Goal: Transaction & Acquisition: Obtain resource

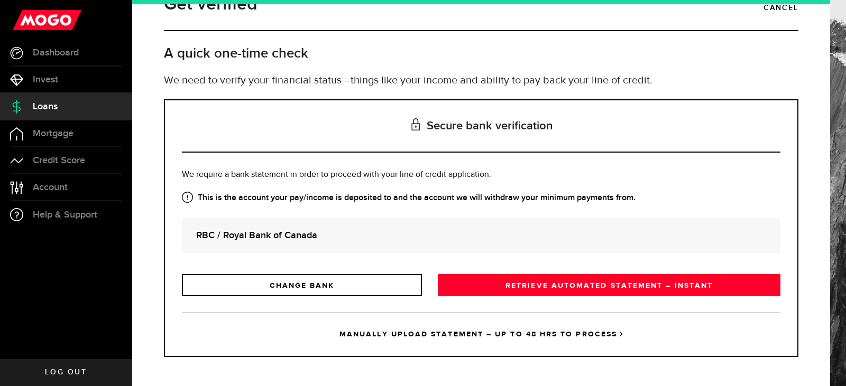
scroll to position [30, 0]
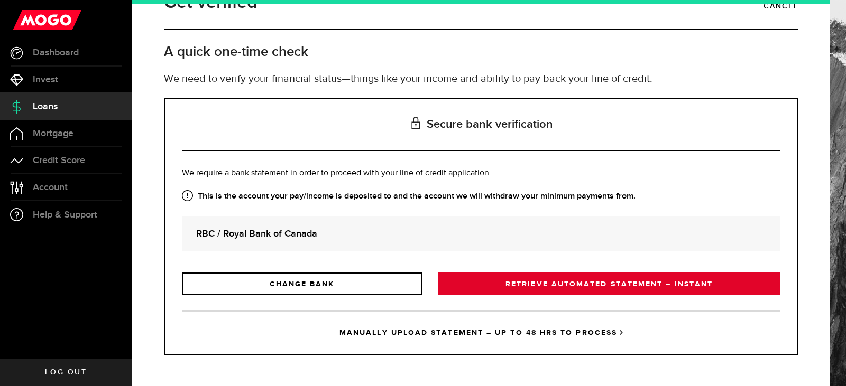
click at [491, 288] on link "RETRIEVE AUTOMATED STATEMENT – INSTANT" at bounding box center [609, 284] width 343 height 22
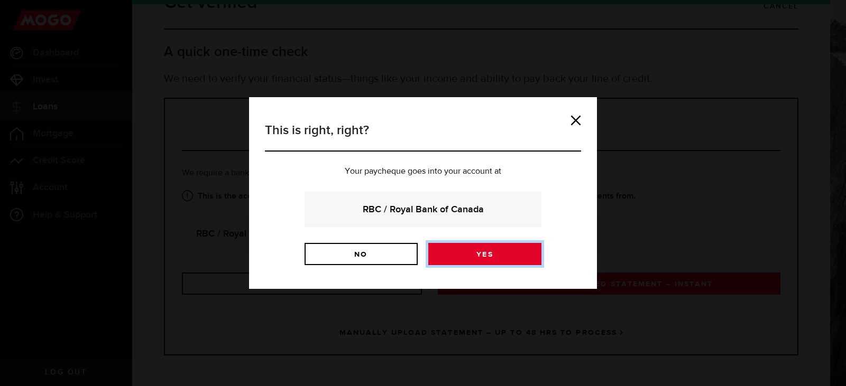
click at [474, 252] on link "Yes" at bounding box center [484, 254] width 113 height 22
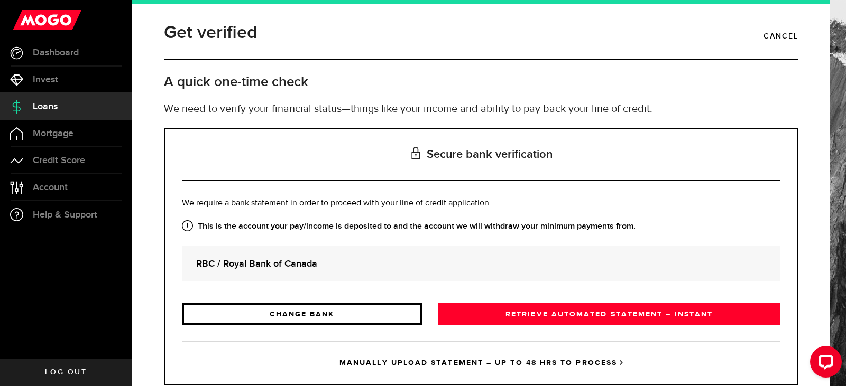
click at [295, 312] on link "CHANGE BANK" at bounding box center [302, 314] width 240 height 22
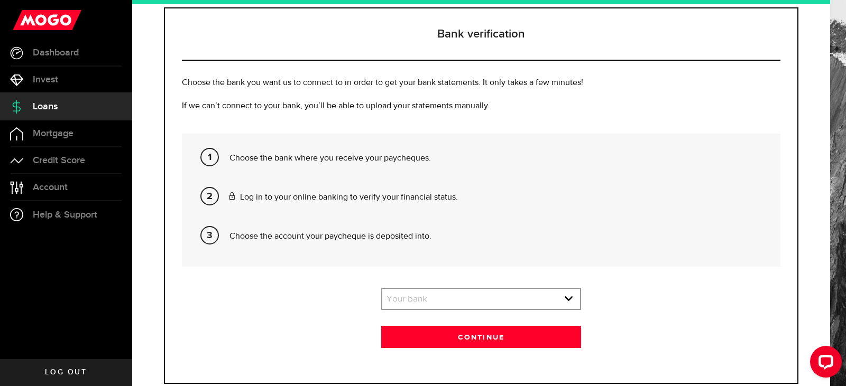
scroll to position [149, 0]
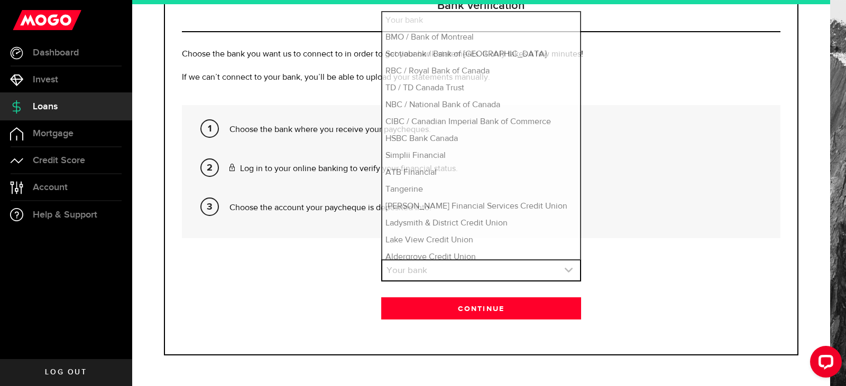
click at [477, 264] on link "expand select" at bounding box center [480, 271] width 197 height 20
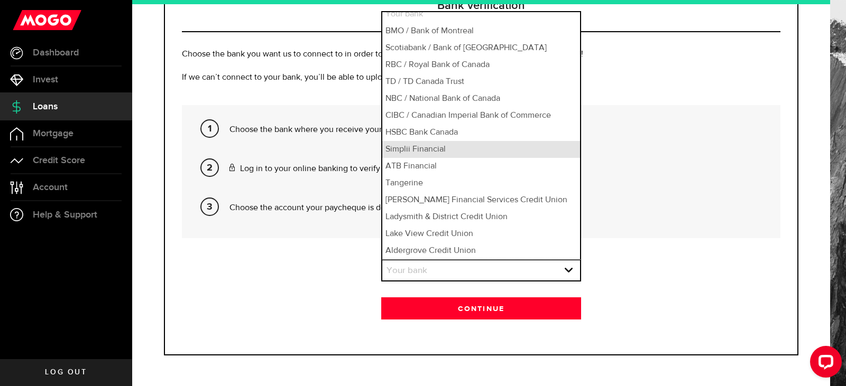
click at [425, 150] on li "Simplii Financial" at bounding box center [480, 149] width 197 height 17
select select "10"
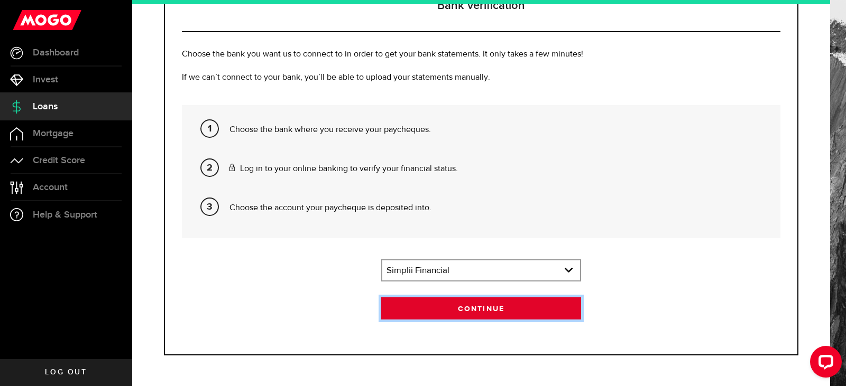
click at [427, 306] on button "Continue" at bounding box center [480, 309] width 199 height 22
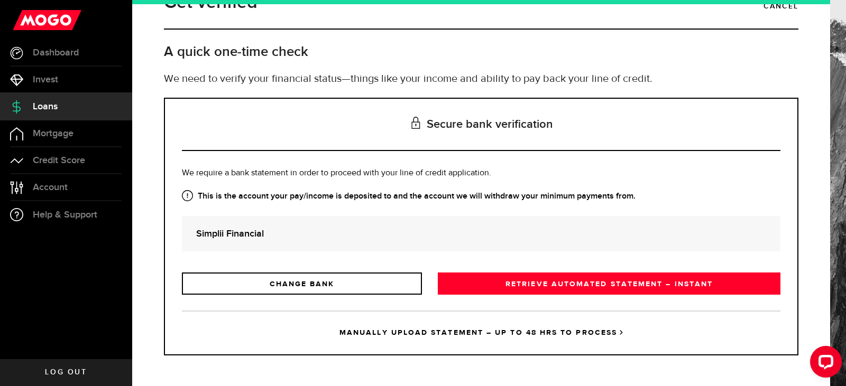
scroll to position [0, 0]
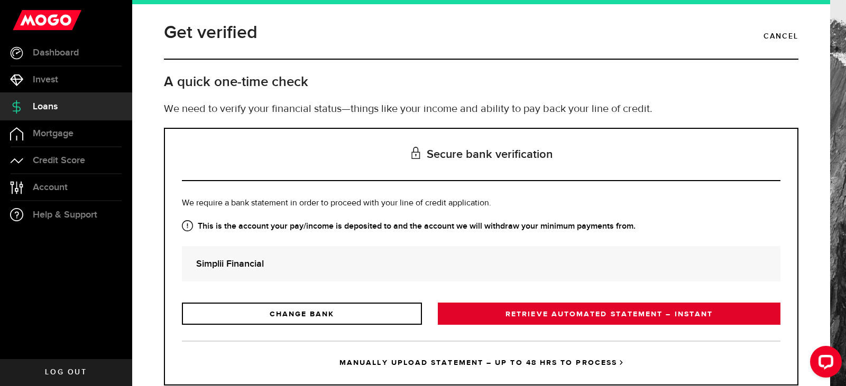
click at [472, 314] on link "RETRIEVE AUTOMATED STATEMENT – INSTANT" at bounding box center [609, 314] width 343 height 22
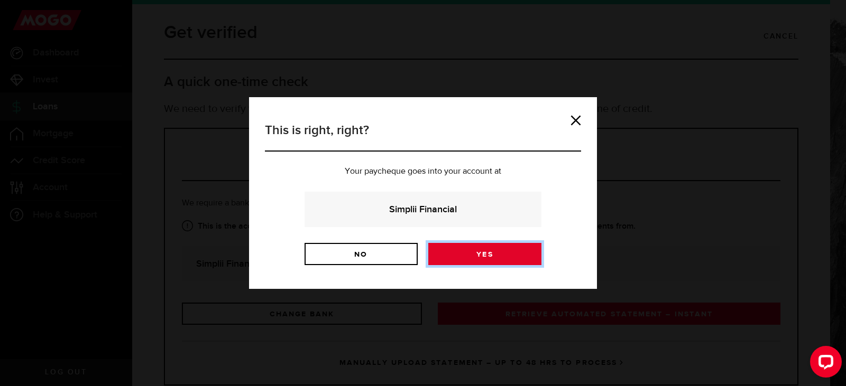
click at [464, 252] on link "Yes" at bounding box center [484, 254] width 113 height 22
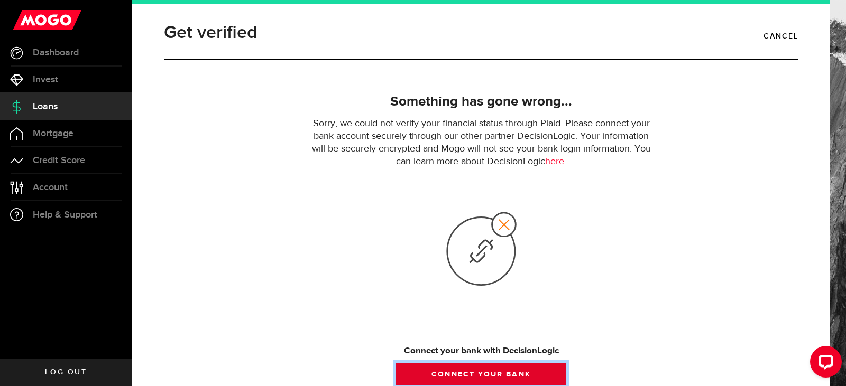
click at [455, 370] on button "Connect your bank" at bounding box center [481, 374] width 170 height 22
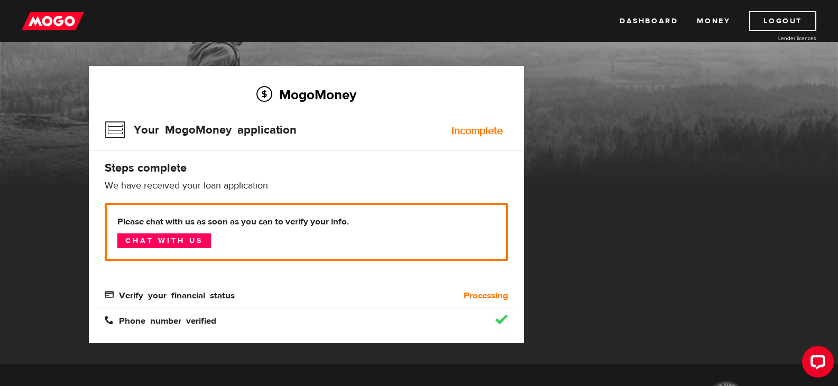
scroll to position [63, 0]
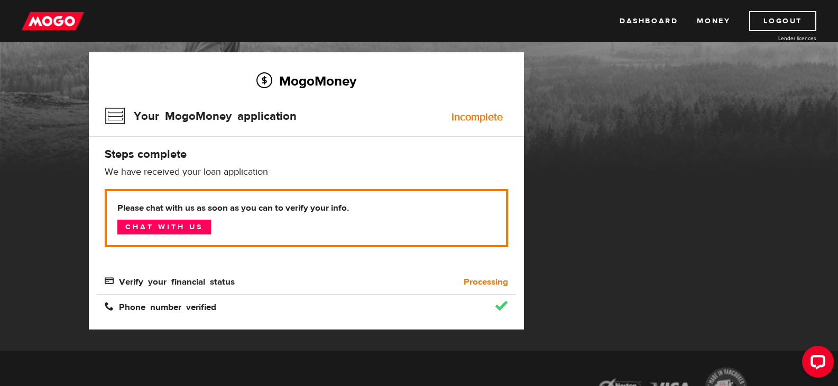
click at [181, 118] on h3 "Your MogoMoney application" at bounding box center [201, 116] width 192 height 27
click at [272, 117] on h3 "Your MogoMoney application" at bounding box center [201, 116] width 192 height 27
click at [702, 23] on link "Money" at bounding box center [713, 21] width 33 height 20
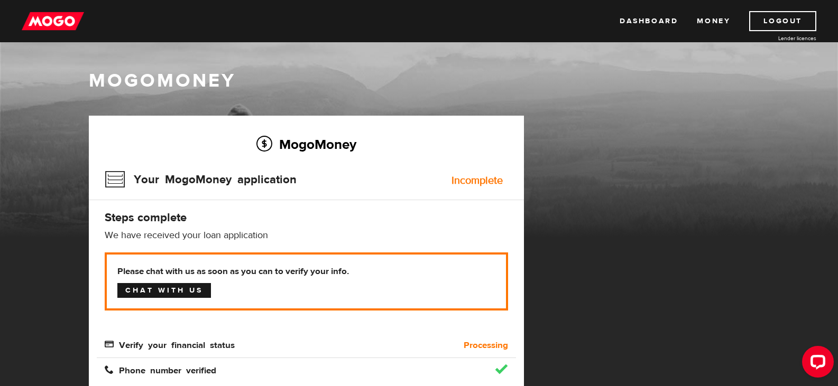
click at [146, 294] on link "Chat with us" at bounding box center [164, 290] width 94 height 15
click at [643, 23] on link "Dashboard" at bounding box center [649, 21] width 58 height 20
click at [141, 217] on h4 "Steps complete" at bounding box center [306, 217] width 403 height 15
click at [103, 169] on div "MogoMoney Your MogoMoney application Incomplete Steps complete We have received…" at bounding box center [306, 255] width 435 height 278
click at [704, 20] on link "Money" at bounding box center [713, 21] width 33 height 20
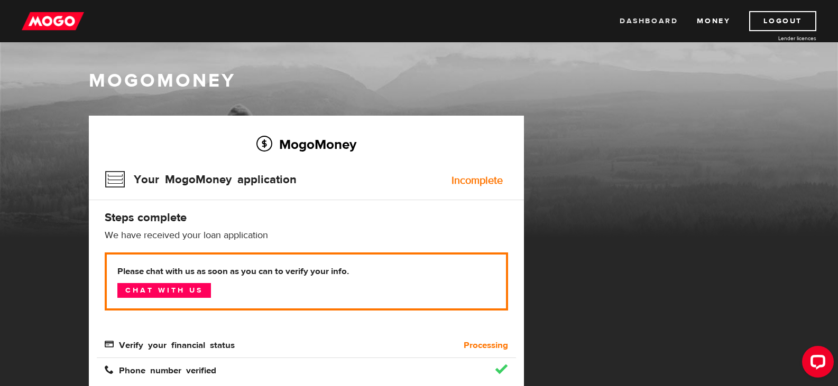
click at [657, 19] on link "Dashboard" at bounding box center [649, 21] width 58 height 20
click at [642, 13] on link "Dashboard" at bounding box center [649, 21] width 58 height 20
click at [817, 363] on icon "Open LiveChat chat widget" at bounding box center [818, 361] width 10 height 7
click at [619, 323] on div "MogoMoney Your MogoMoney application Expired Your MogoMoney credit decision has…" at bounding box center [419, 265] width 677 height 299
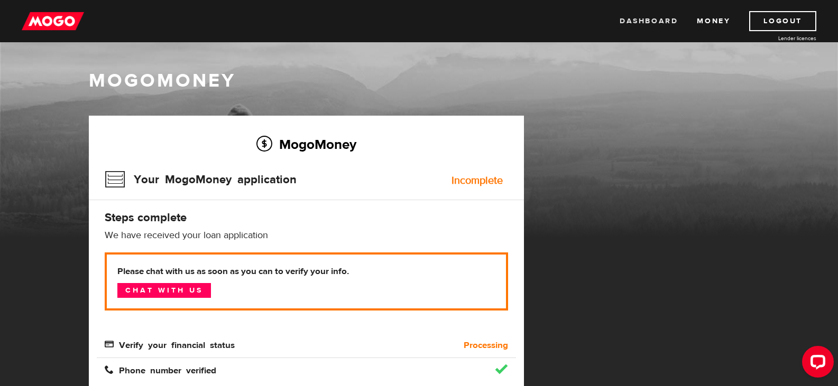
click at [648, 20] on link "Dashboard" at bounding box center [649, 21] width 58 height 20
click at [148, 293] on link "Chat with us" at bounding box center [164, 290] width 94 height 15
click at [313, 81] on h1 "MogoMoney" at bounding box center [419, 81] width 661 height 22
click at [566, 203] on div "MogoMoney Your MogoMoney application Expired Your MogoMoney credit decision has…" at bounding box center [419, 265] width 677 height 299
click at [640, 23] on link "Dashboard" at bounding box center [649, 21] width 58 height 20
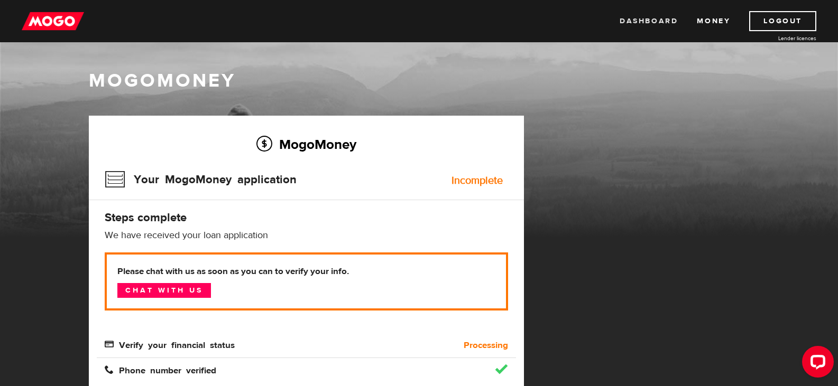
click at [649, 21] on link "Dashboard" at bounding box center [649, 21] width 58 height 20
click at [810, 362] on div "Open LiveChat chat widget" at bounding box center [818, 362] width 18 height 18
click at [657, 17] on link "Dashboard" at bounding box center [649, 21] width 58 height 20
click at [711, 19] on link "Money" at bounding box center [713, 21] width 33 height 20
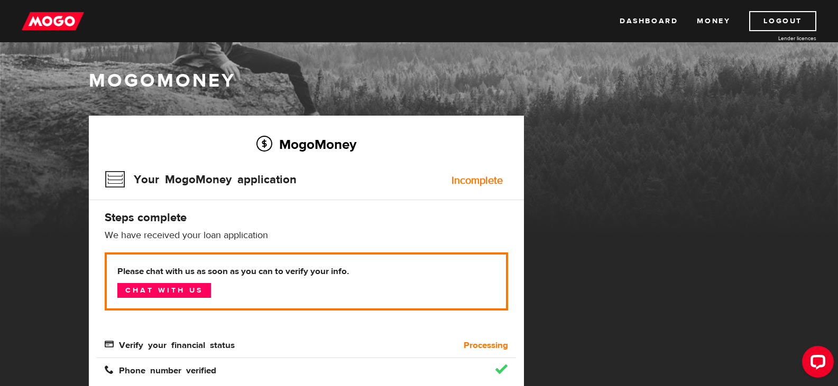
scroll to position [176, 0]
